Goal: Information Seeking & Learning: Learn about a topic

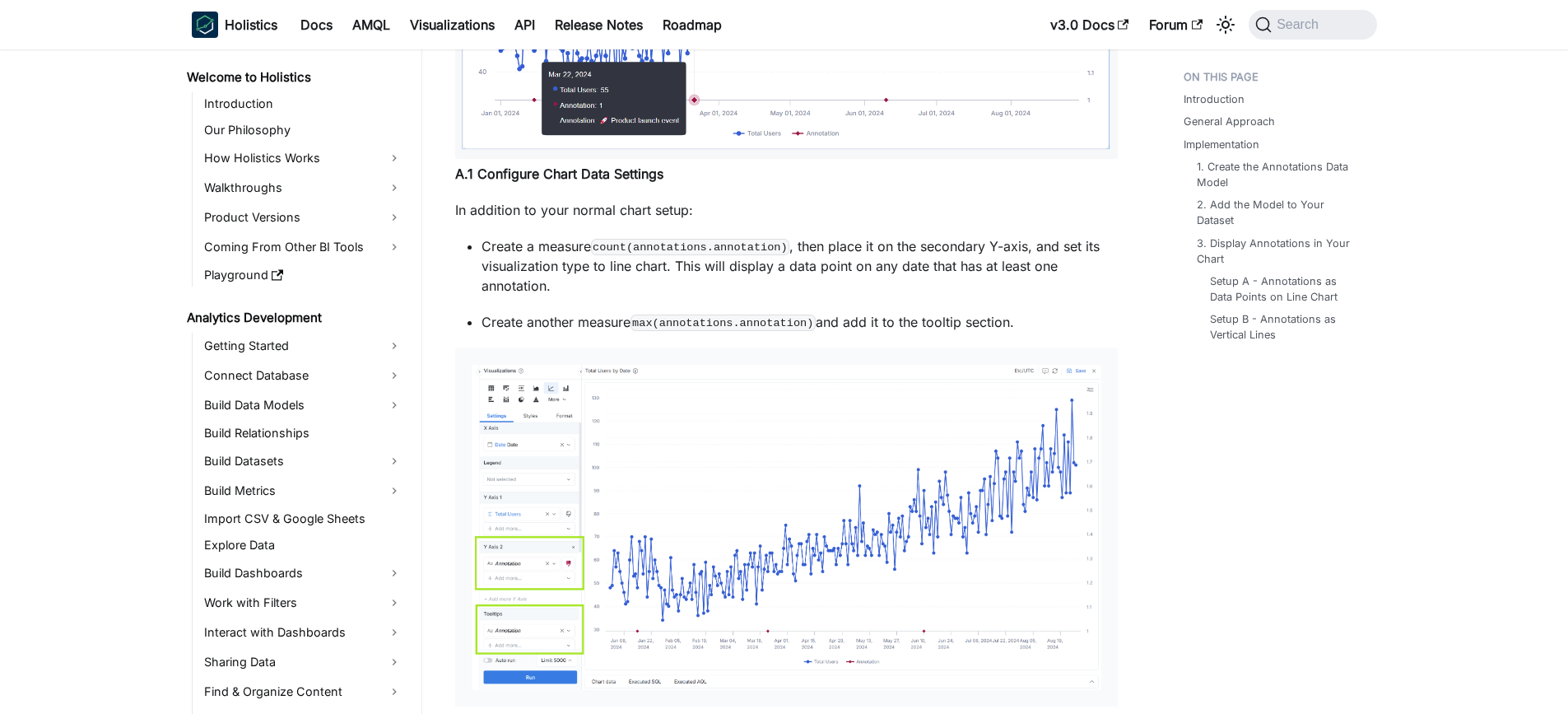
scroll to position [4066, 0]
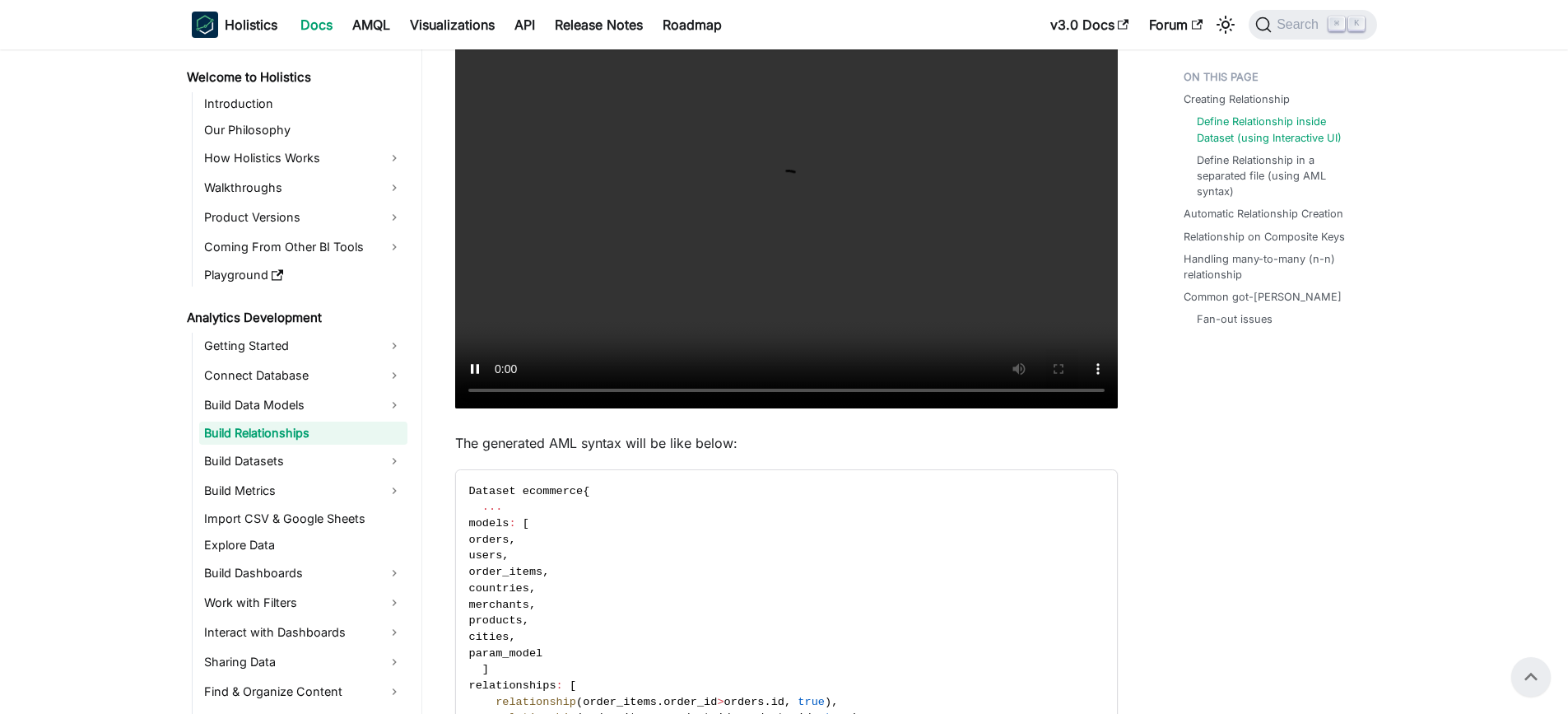
scroll to position [535, 0]
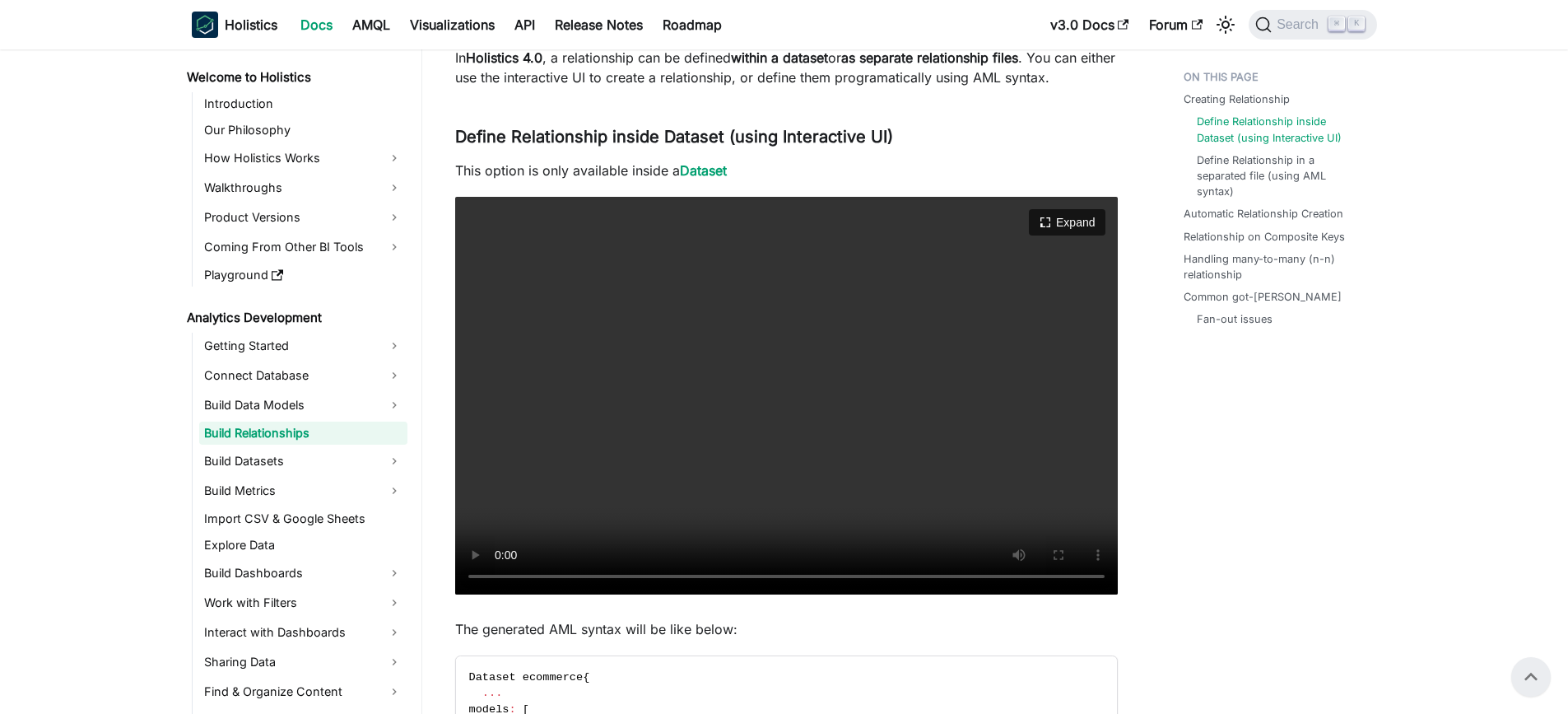
click at [799, 343] on video "Your browser does not support embedding video, but you can download it ." at bounding box center [786, 395] width 662 height 398
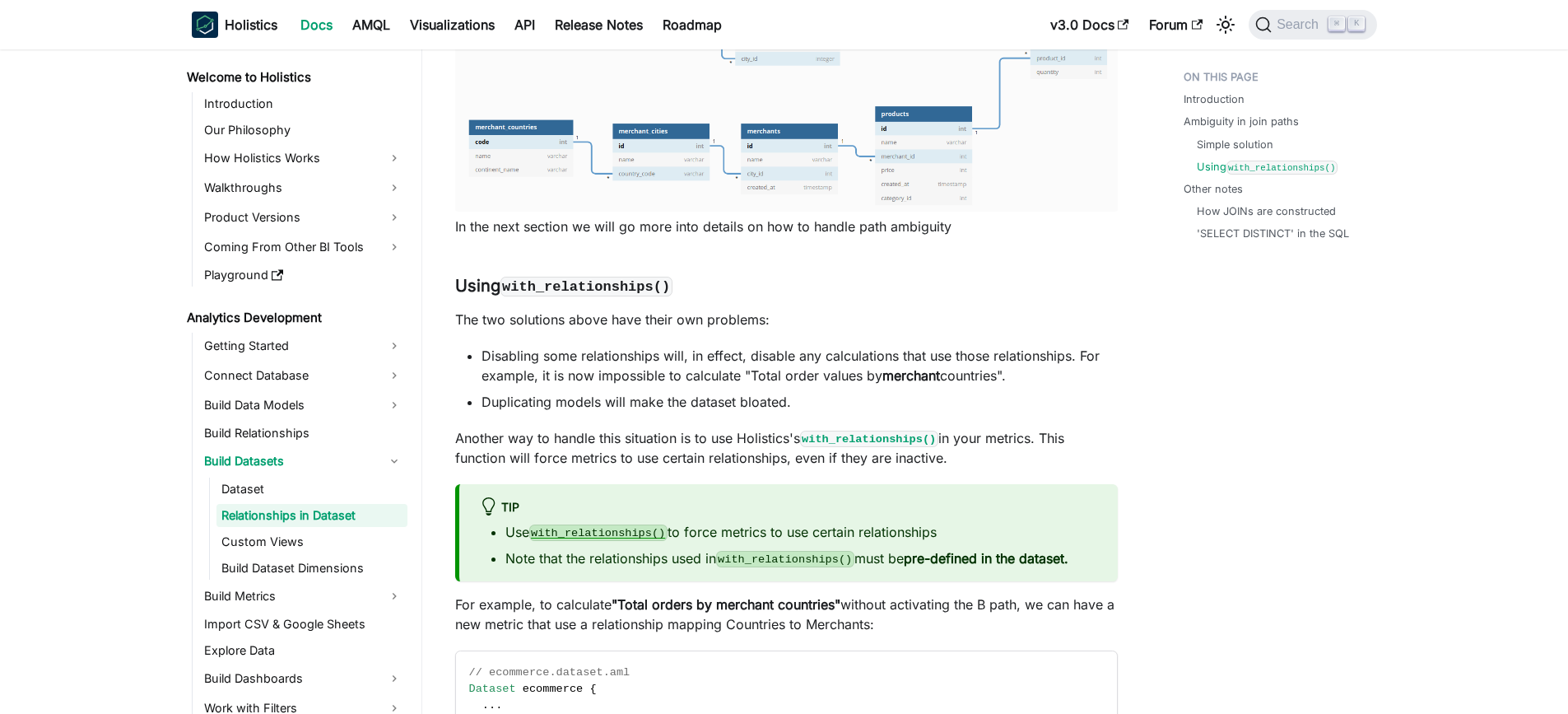
scroll to position [3418, 0]
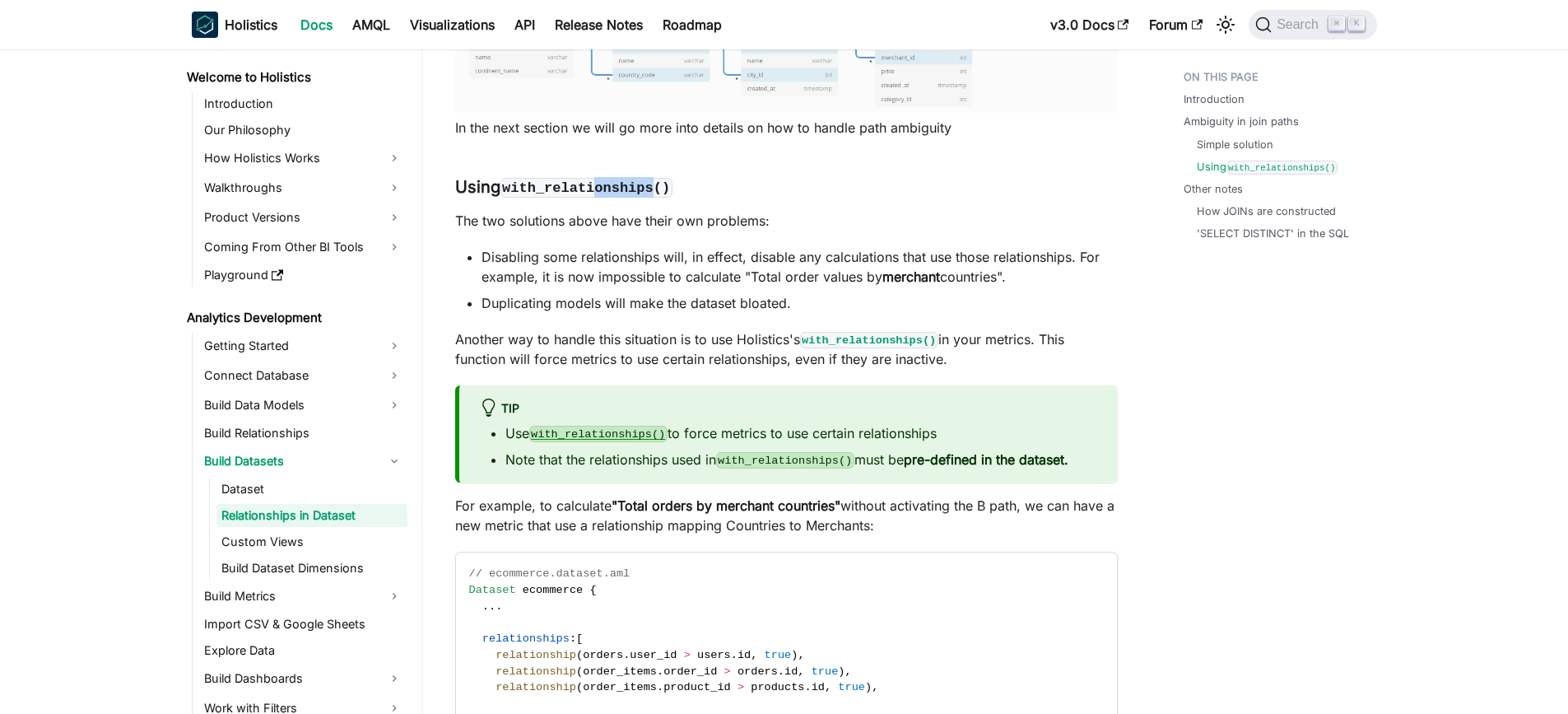
drag, startPoint x: 607, startPoint y: 193, endPoint x: 705, endPoint y: 215, distance: 100.4
click at [694, 198] on h3 "Using with_relationships() ​" at bounding box center [786, 187] width 662 height 20
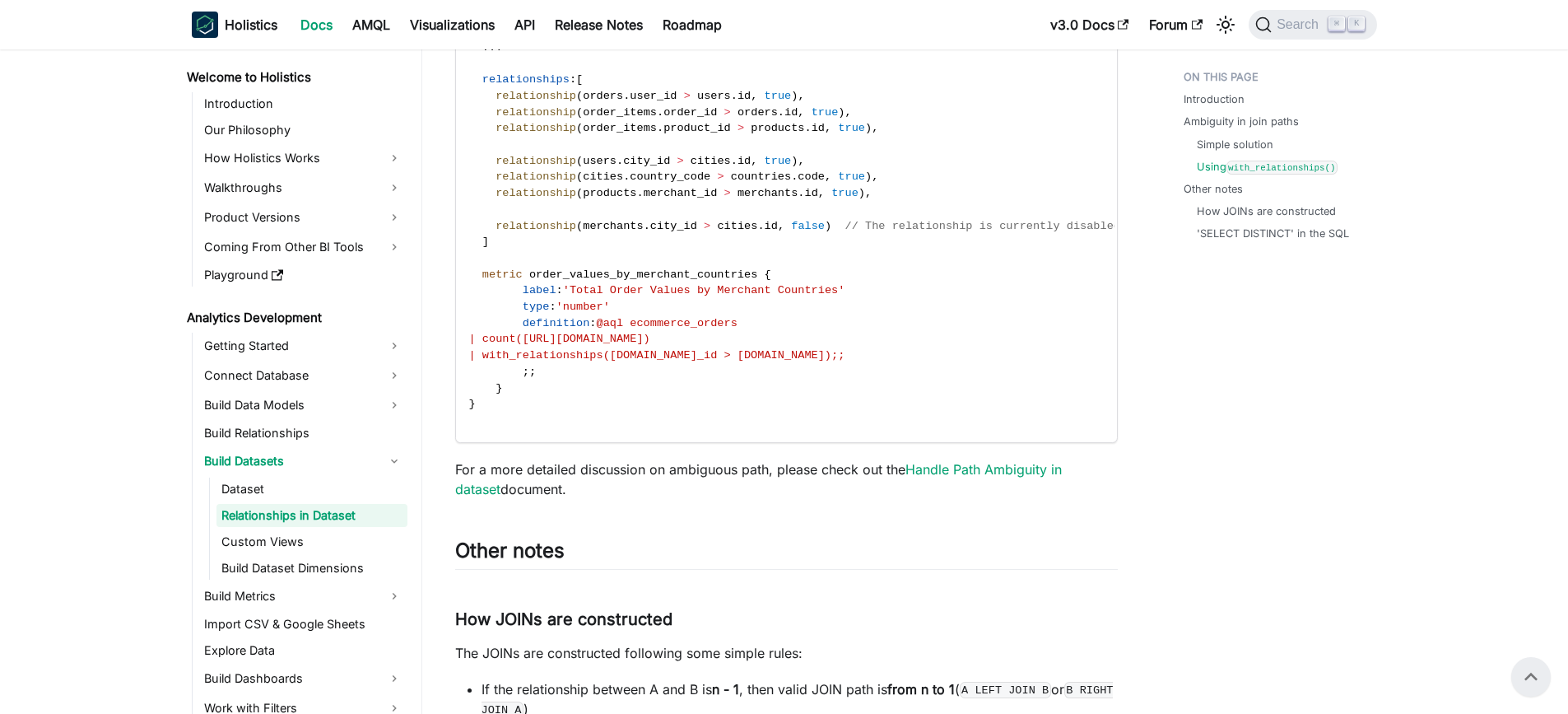
scroll to position [3977, 0]
drag, startPoint x: 517, startPoint y: 277, endPoint x: 804, endPoint y: 288, distance: 287.2
click at [804, 288] on code "// ecommerce.dataset.aml Dataset ecommerce { . . . relationships : [ relationsh…" at bounding box center [795, 218] width 678 height 448
click at [709, 355] on span "| with_relationships([DOMAIN_NAME]_id > [DOMAIN_NAME]);;" at bounding box center [658, 356] width 376 height 13
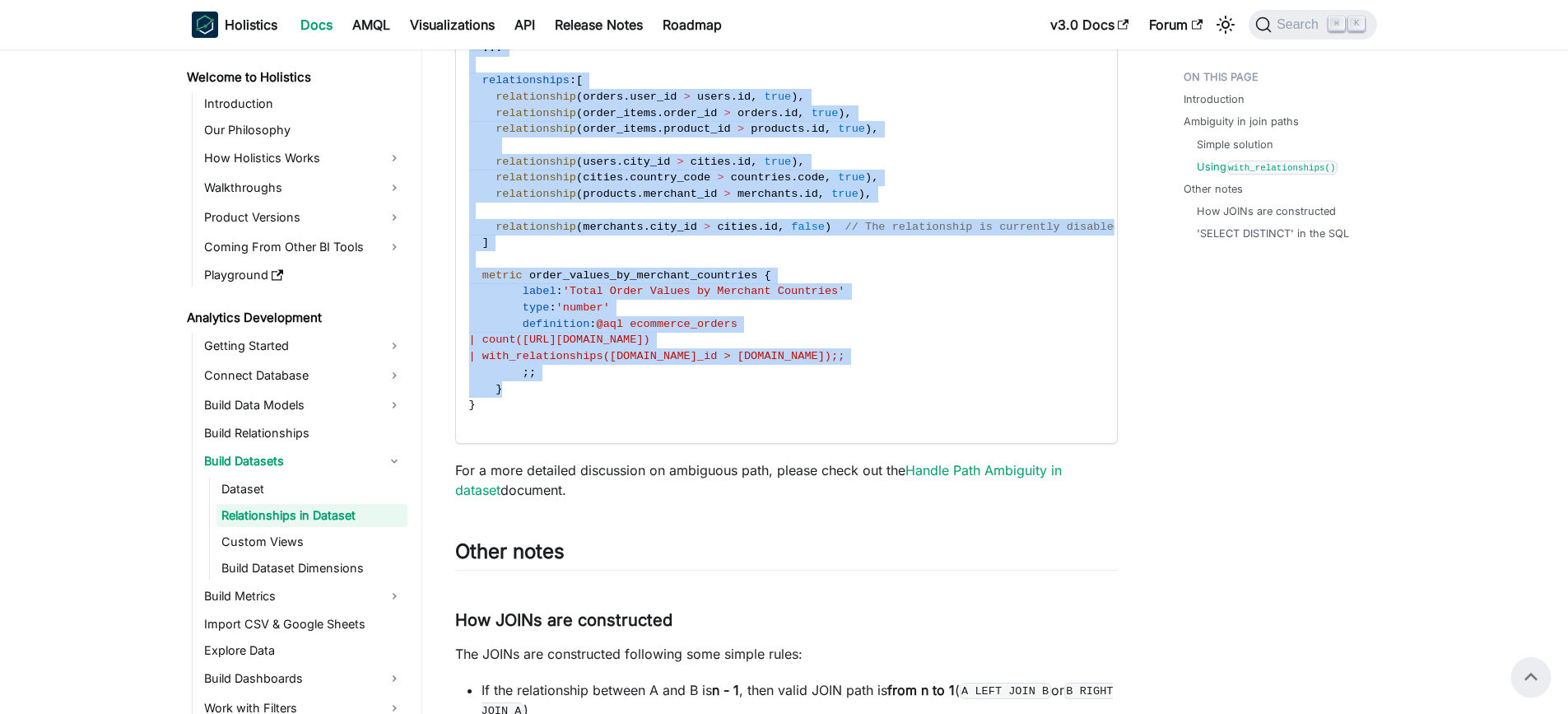
drag, startPoint x: 502, startPoint y: 396, endPoint x: 442, endPoint y: 277, distance: 133.3
click at [630, 373] on code "// ecommerce.dataset.aml Dataset ecommerce { . . . relationships : [ relationsh…" at bounding box center [795, 218] width 678 height 448
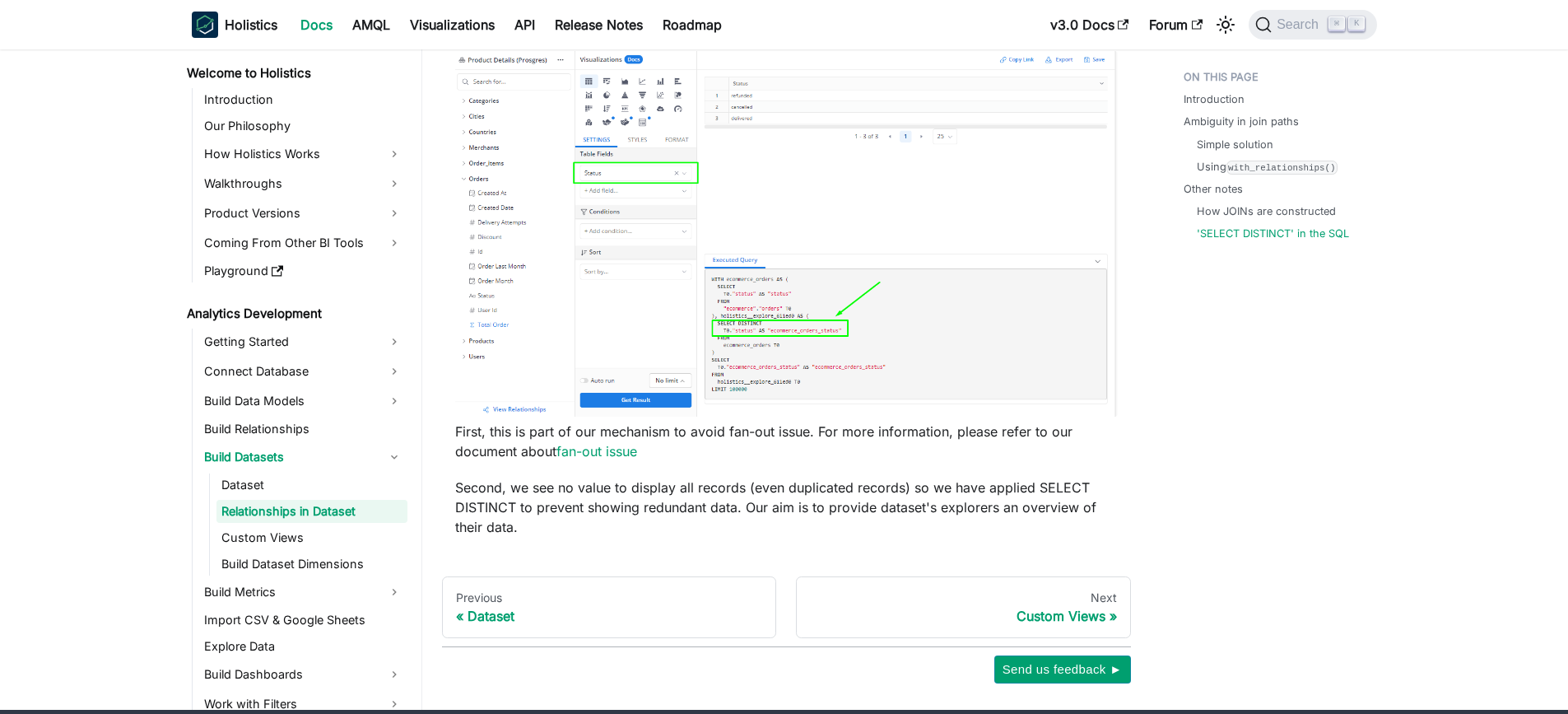
scroll to position [4883, 0]
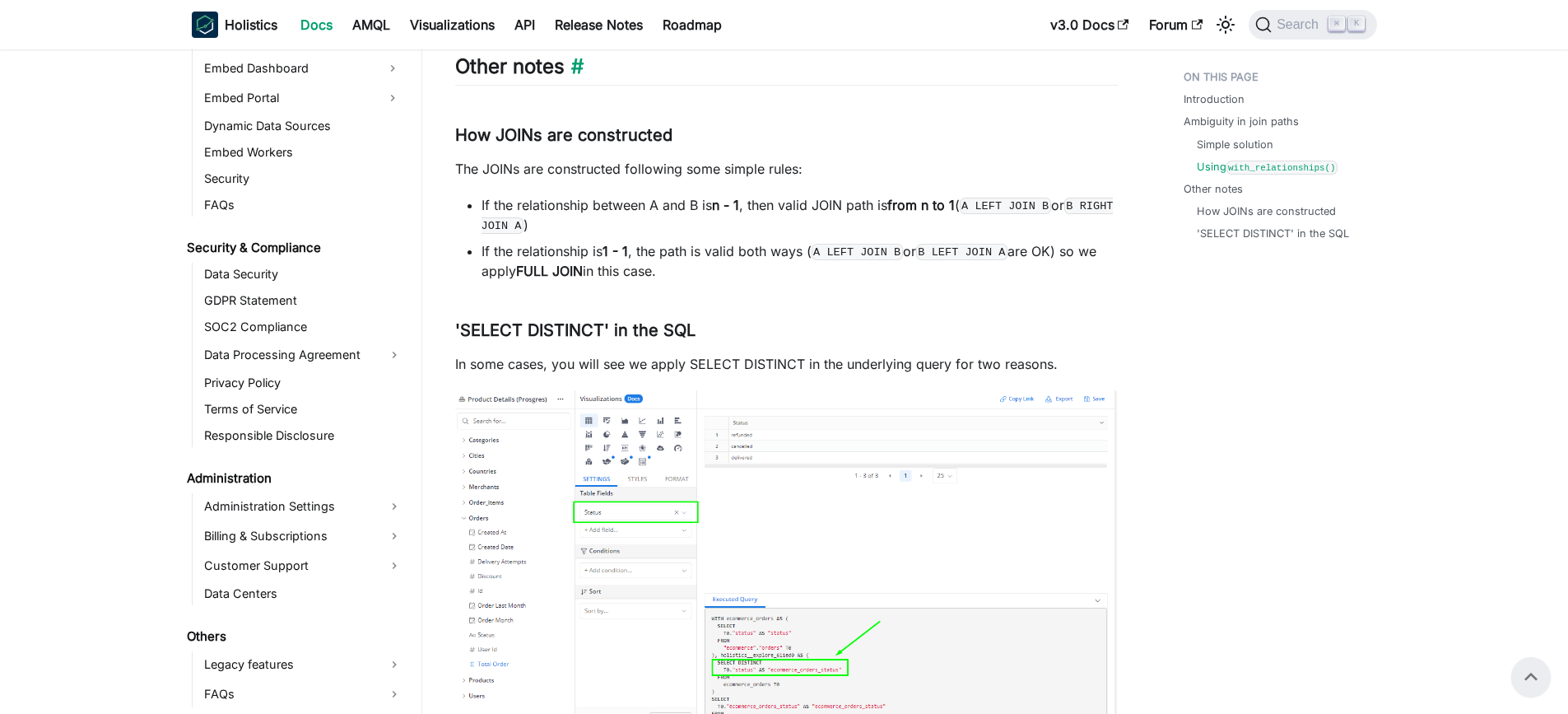
scroll to position [4096, 0]
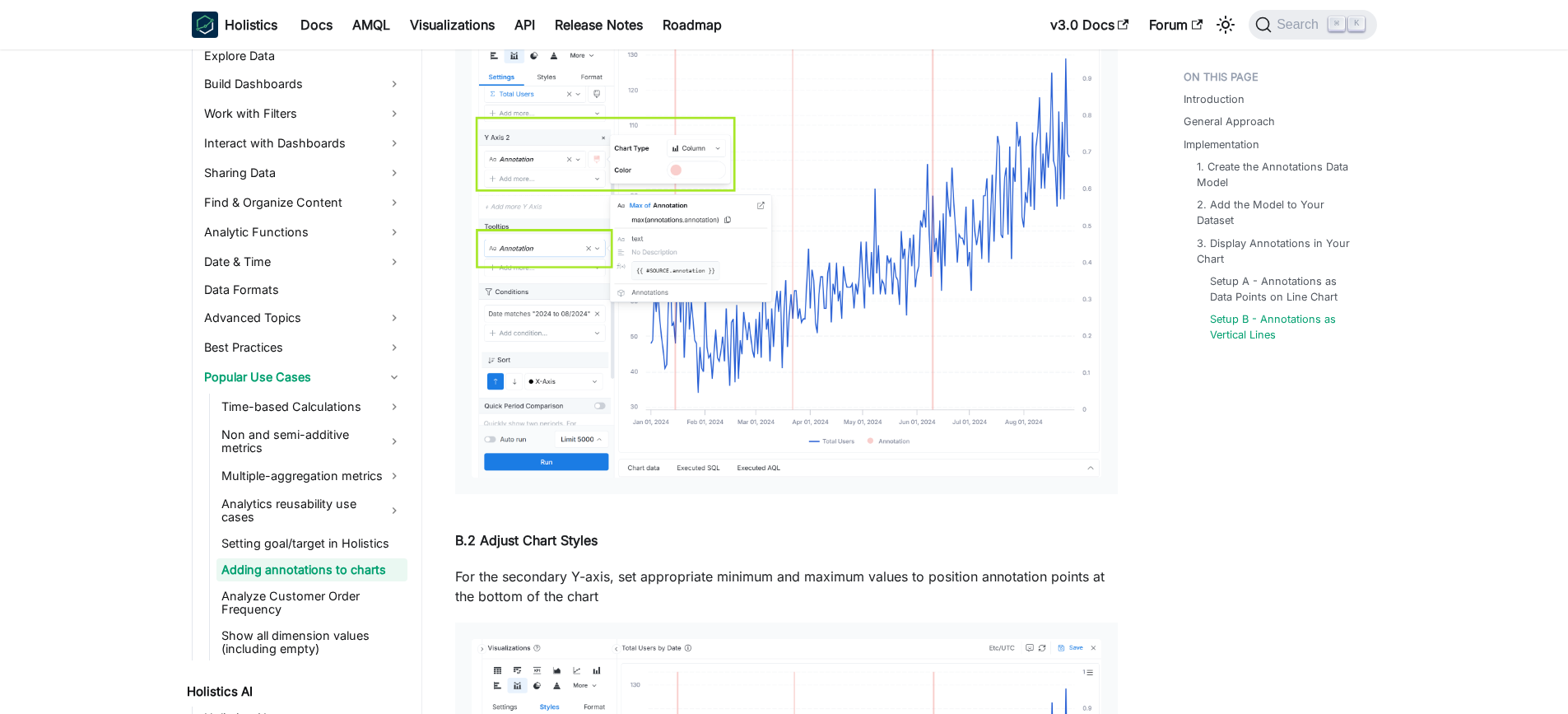
scroll to position [6008, 0]
